Goal: Navigation & Orientation: Find specific page/section

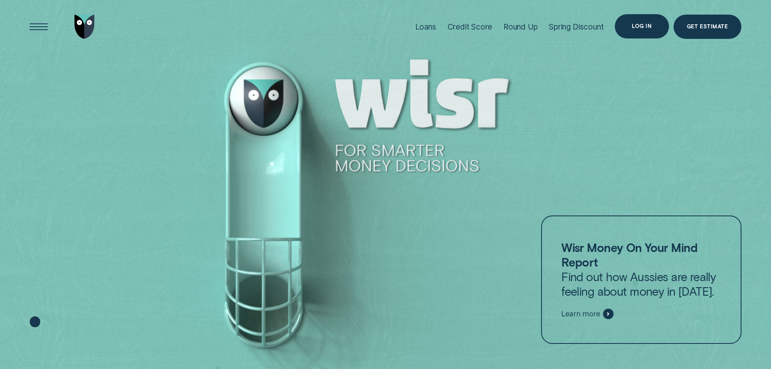
click at [636, 19] on div "Log in" at bounding box center [642, 26] width 54 height 24
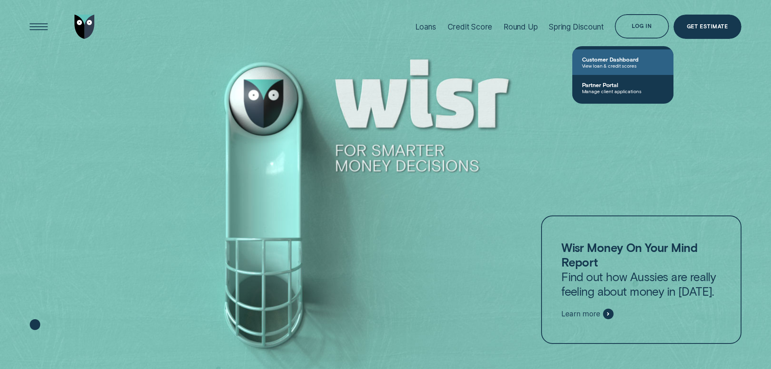
click at [611, 64] on span "View loan & credit scores" at bounding box center [623, 66] width 82 height 6
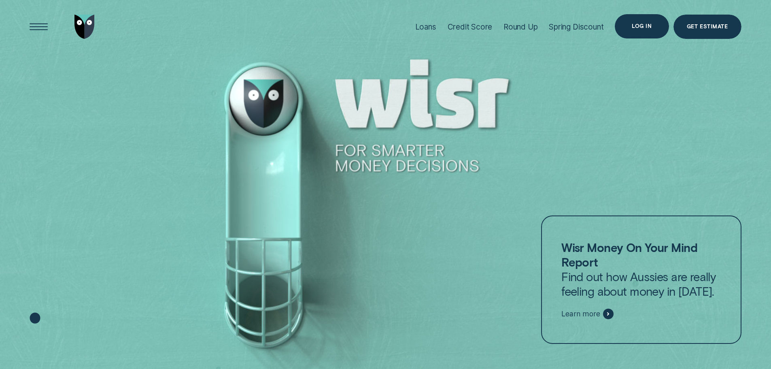
click at [642, 24] on div "Log in" at bounding box center [642, 26] width 20 height 5
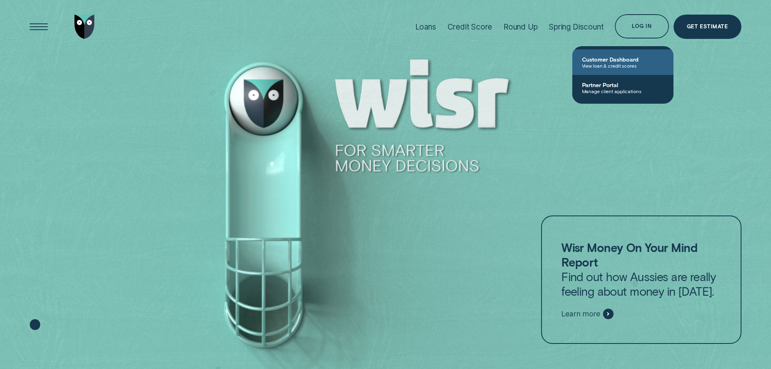
click at [587, 60] on span "Customer Dashboard" at bounding box center [623, 59] width 82 height 7
